Goal: Check status: Check status

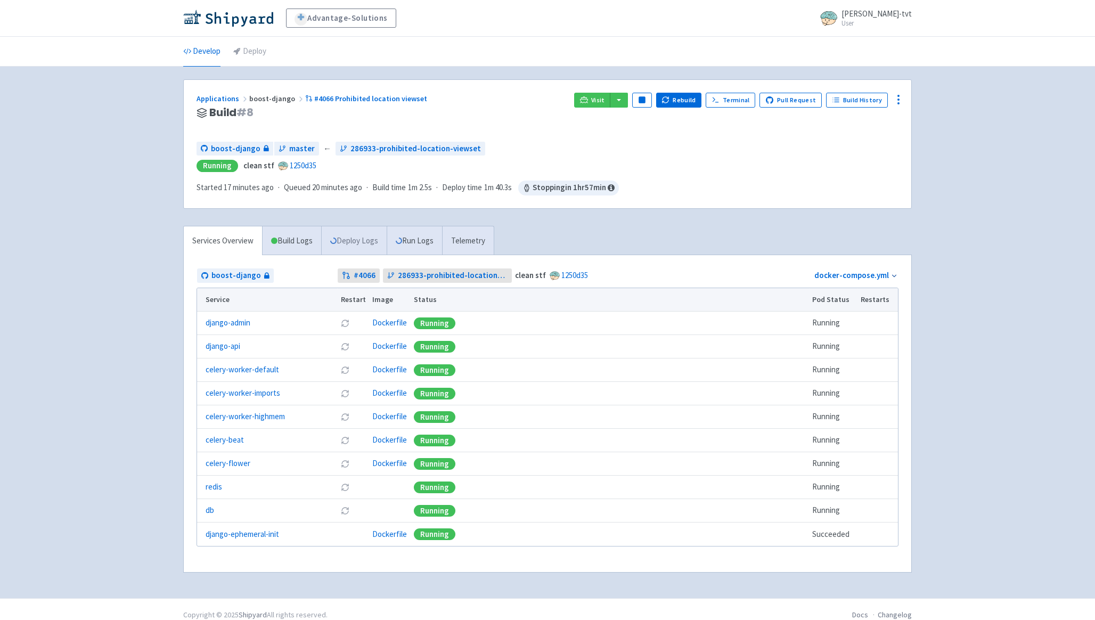
click at [364, 239] on link "Deploy Logs" at bounding box center [354, 240] width 66 height 29
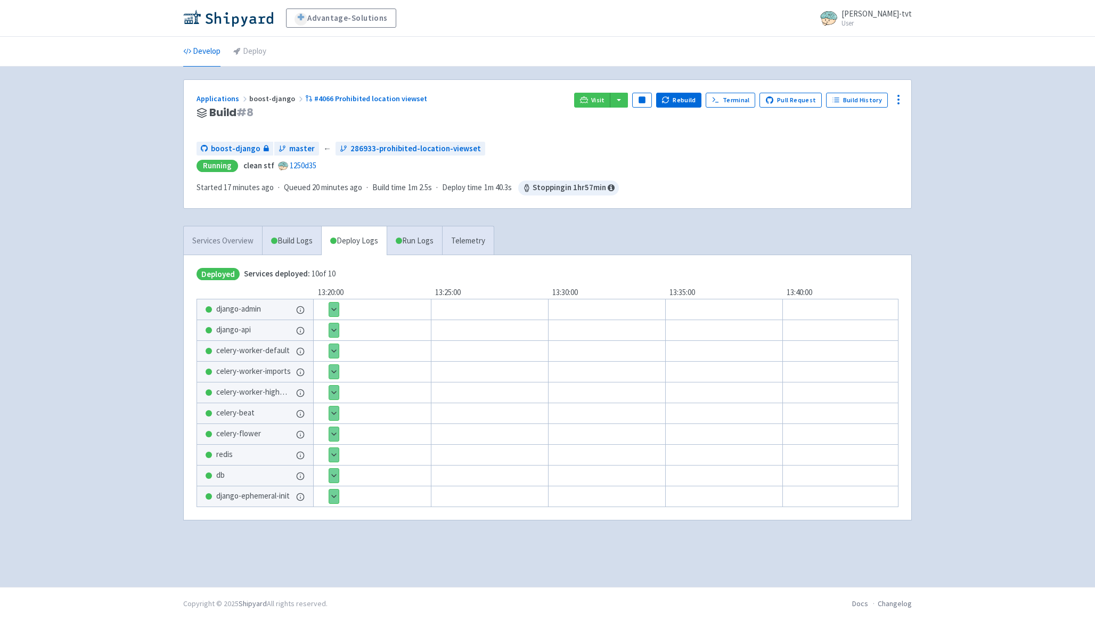
click at [239, 233] on link "Services Overview" at bounding box center [223, 240] width 78 height 29
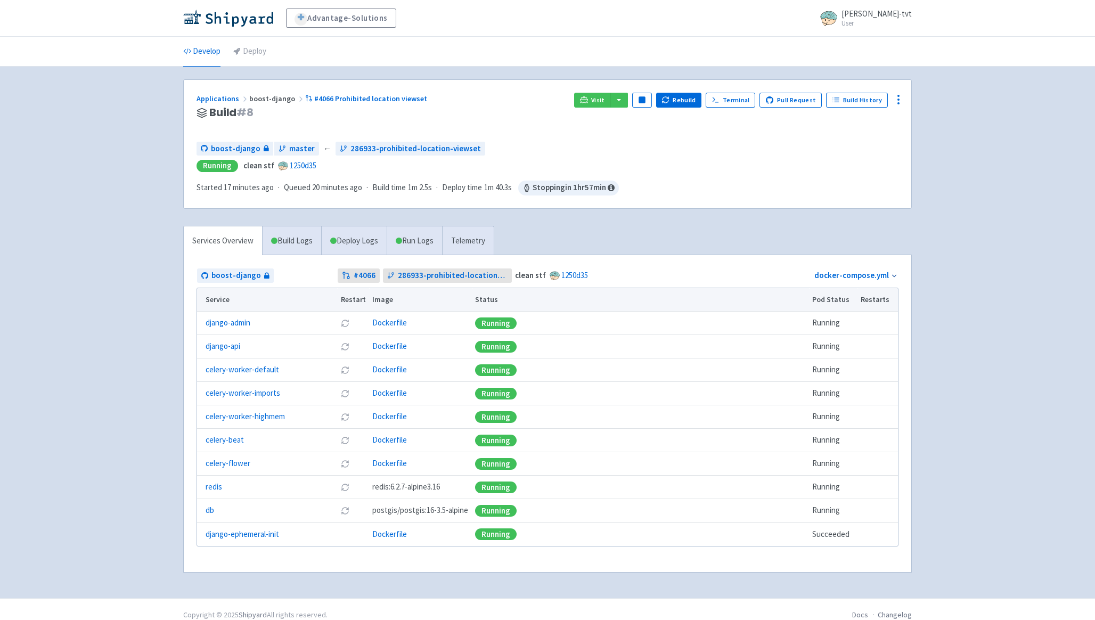
click at [574, 237] on div "Services Overview Build Logs Deploy Logs Run Logs Telemetry boost-django # 4066…" at bounding box center [548, 406] width 742 height 360
click at [588, 99] on icon at bounding box center [584, 100] width 8 height 8
